Goal: Task Accomplishment & Management: Manage account settings

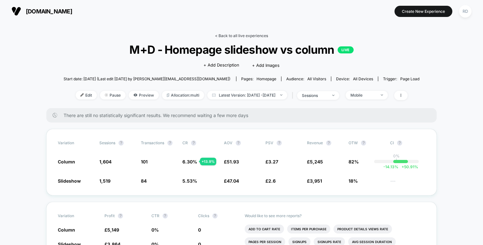
click at [225, 36] on link "< Back to all live experiences" at bounding box center [241, 35] width 53 height 5
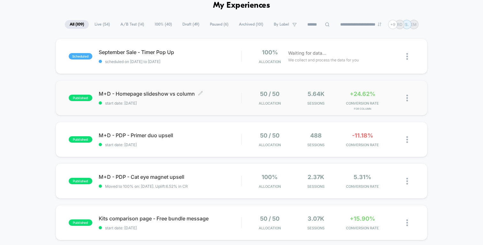
scroll to position [35, 0]
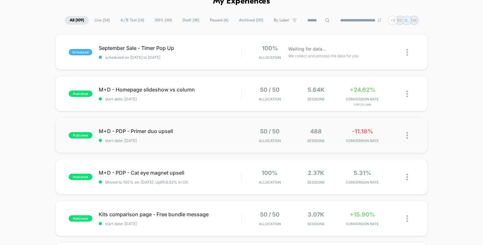
click at [153, 127] on div "published M+D - PDP - Primer duo upsell start date: [DATE] 50 / 50 Allocation 4…" at bounding box center [242, 135] width 372 height 35
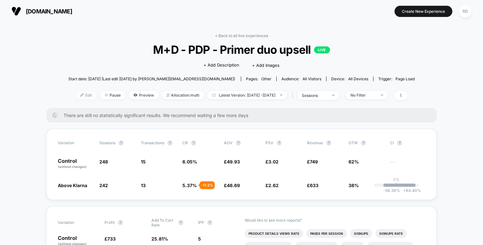
click at [76, 96] on span "Edit" at bounding box center [86, 95] width 21 height 9
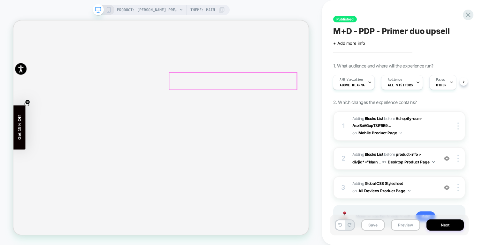
scroll to position [162, 0]
click at [403, 224] on button "Preview" at bounding box center [405, 224] width 29 height 11
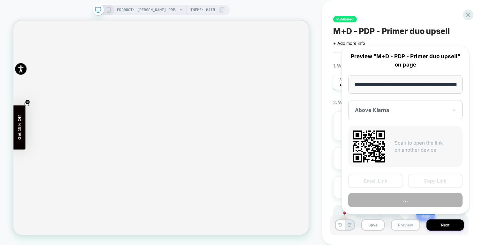
scroll to position [0, 93]
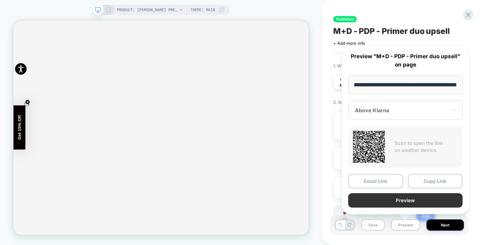
click at [412, 196] on button "Preview" at bounding box center [405, 200] width 114 height 14
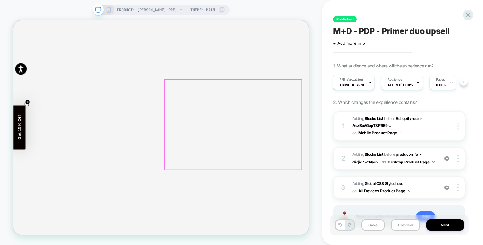
scroll to position [64, 0]
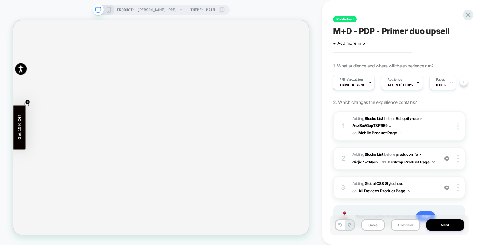
click at [110, 10] on icon at bounding box center [109, 10] width 6 height 6
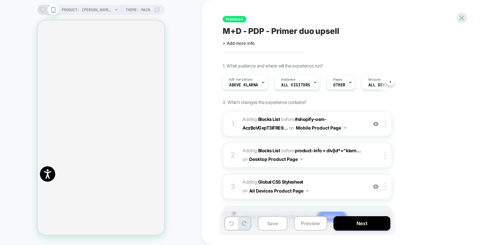
scroll to position [19, 0]
click at [253, 86] on span "Above Klarna" at bounding box center [243, 85] width 29 height 4
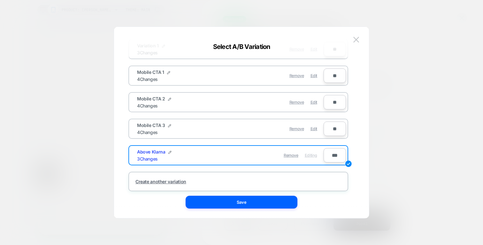
scroll to position [50, 0]
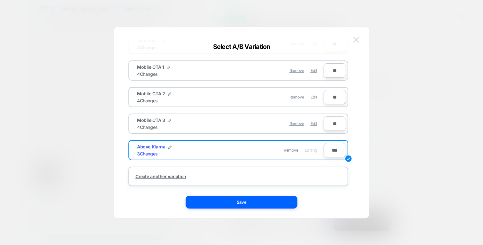
click at [354, 42] on img at bounding box center [357, 39] width 6 height 5
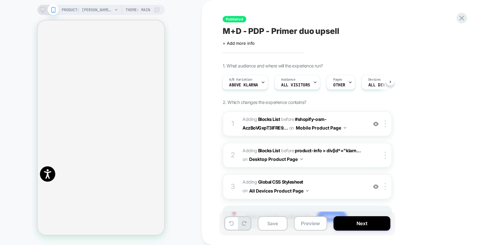
scroll to position [31, 0]
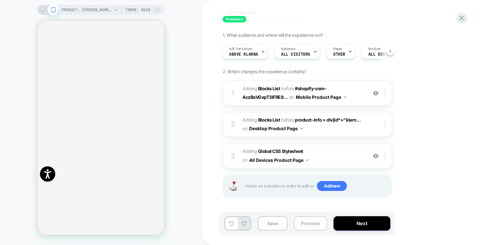
click at [309, 223] on button "Preview" at bounding box center [310, 223] width 33 height 14
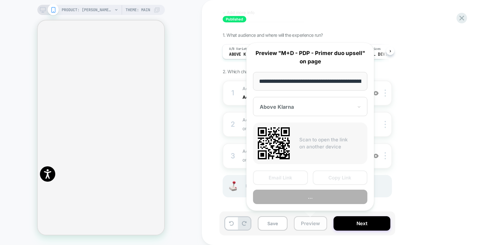
scroll to position [0, 93]
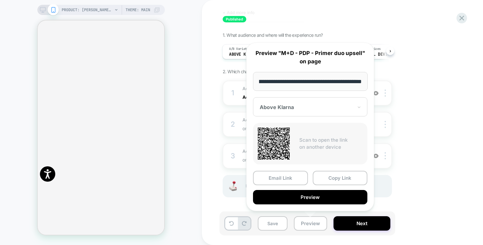
click at [434, 119] on div "1. What audience and where will the experience run? A/B Variation Above Klarna …" at bounding box center [339, 122] width 233 height 181
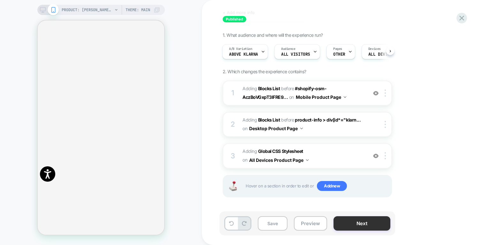
click at [353, 222] on button "Next" at bounding box center [362, 223] width 57 height 14
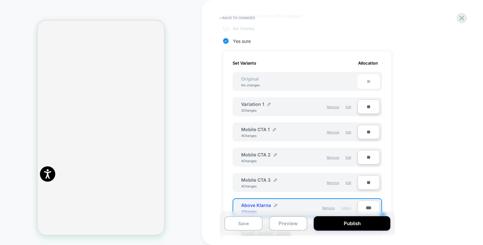
scroll to position [145, 0]
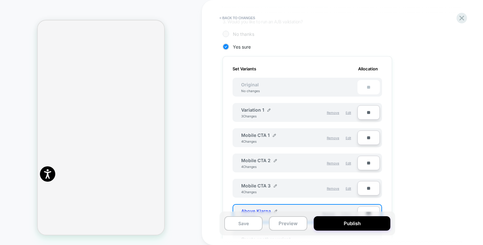
click at [366, 85] on div "**" at bounding box center [369, 87] width 22 height 14
click at [368, 86] on div "**" at bounding box center [369, 87] width 22 height 14
click at [407, 107] on div "1. What audience and where will the experience run? Audience All Visitors Pages…" at bounding box center [339, 151] width 233 height 467
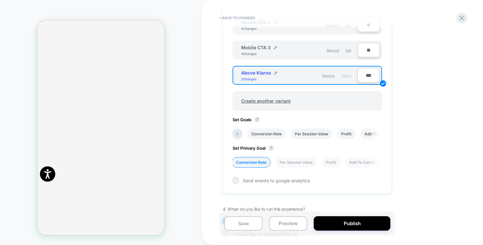
scroll to position [283, 0]
click at [421, 75] on div "1. What audience and where will the experience run? Audience All Visitors Pages…" at bounding box center [339, 13] width 233 height 467
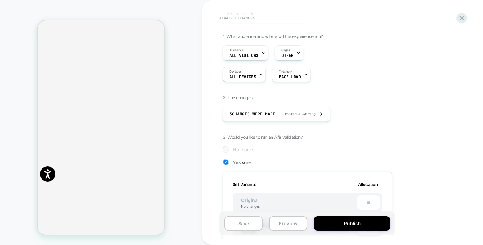
scroll to position [25, 0]
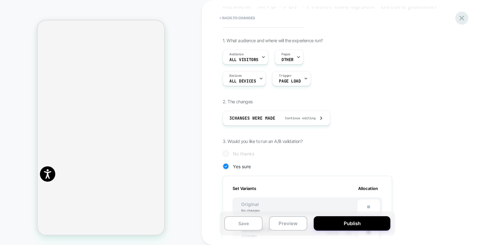
click at [464, 22] on icon at bounding box center [462, 18] width 9 height 9
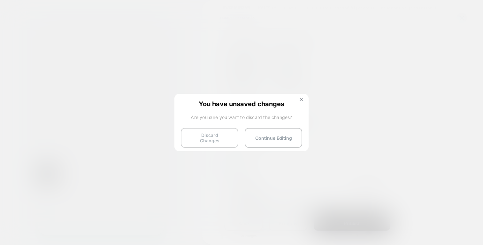
click at [222, 136] on button "Discard Changes" at bounding box center [210, 138] width 58 height 20
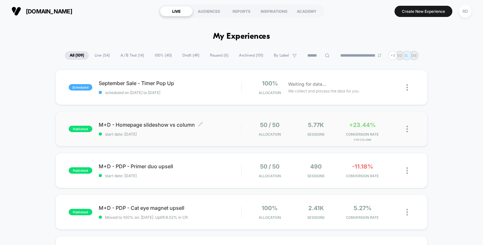
click at [179, 121] on span "M+D - Homepage slideshow vs column Click to edit experience details" at bounding box center [170, 124] width 143 height 6
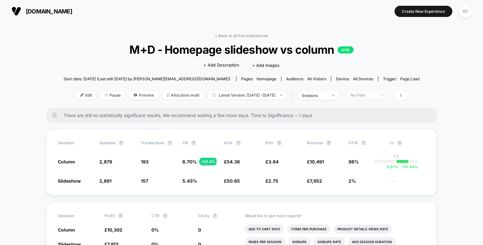
click at [376, 95] on div "No Filter" at bounding box center [364, 95] width 26 height 5
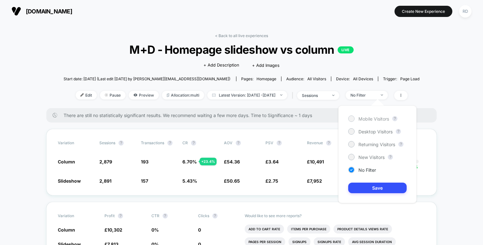
click at [376, 116] on span "Mobile Visitors" at bounding box center [374, 118] width 31 height 5
click at [385, 186] on button "Save" at bounding box center [377, 188] width 59 height 11
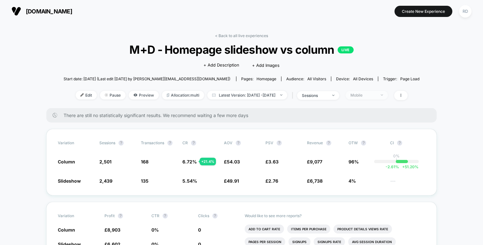
click at [376, 96] on div "Mobile" at bounding box center [364, 95] width 26 height 5
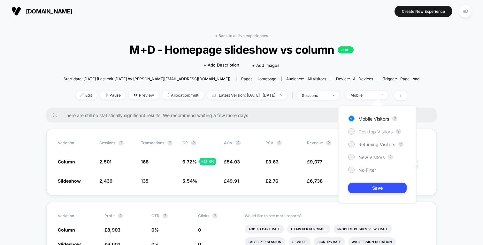
click at [373, 132] on span "Desktop Visitors" at bounding box center [376, 131] width 34 height 5
click at [383, 186] on button "Save" at bounding box center [377, 188] width 59 height 11
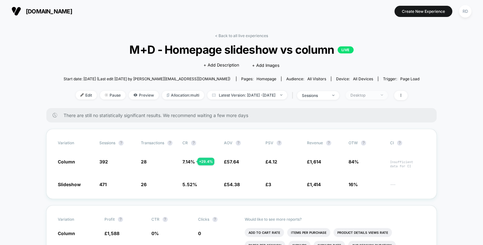
click at [376, 96] on div "Desktop" at bounding box center [364, 95] width 26 height 5
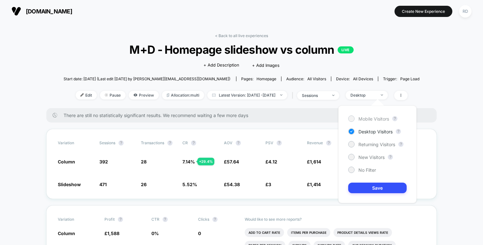
click at [377, 118] on span "Mobile Visitors" at bounding box center [374, 118] width 31 height 5
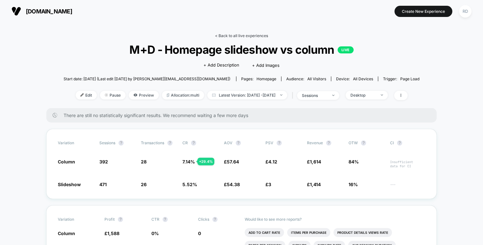
click at [223, 33] on link "< Back to all live experiences" at bounding box center [241, 35] width 53 height 5
